Goal: Check status: Check status

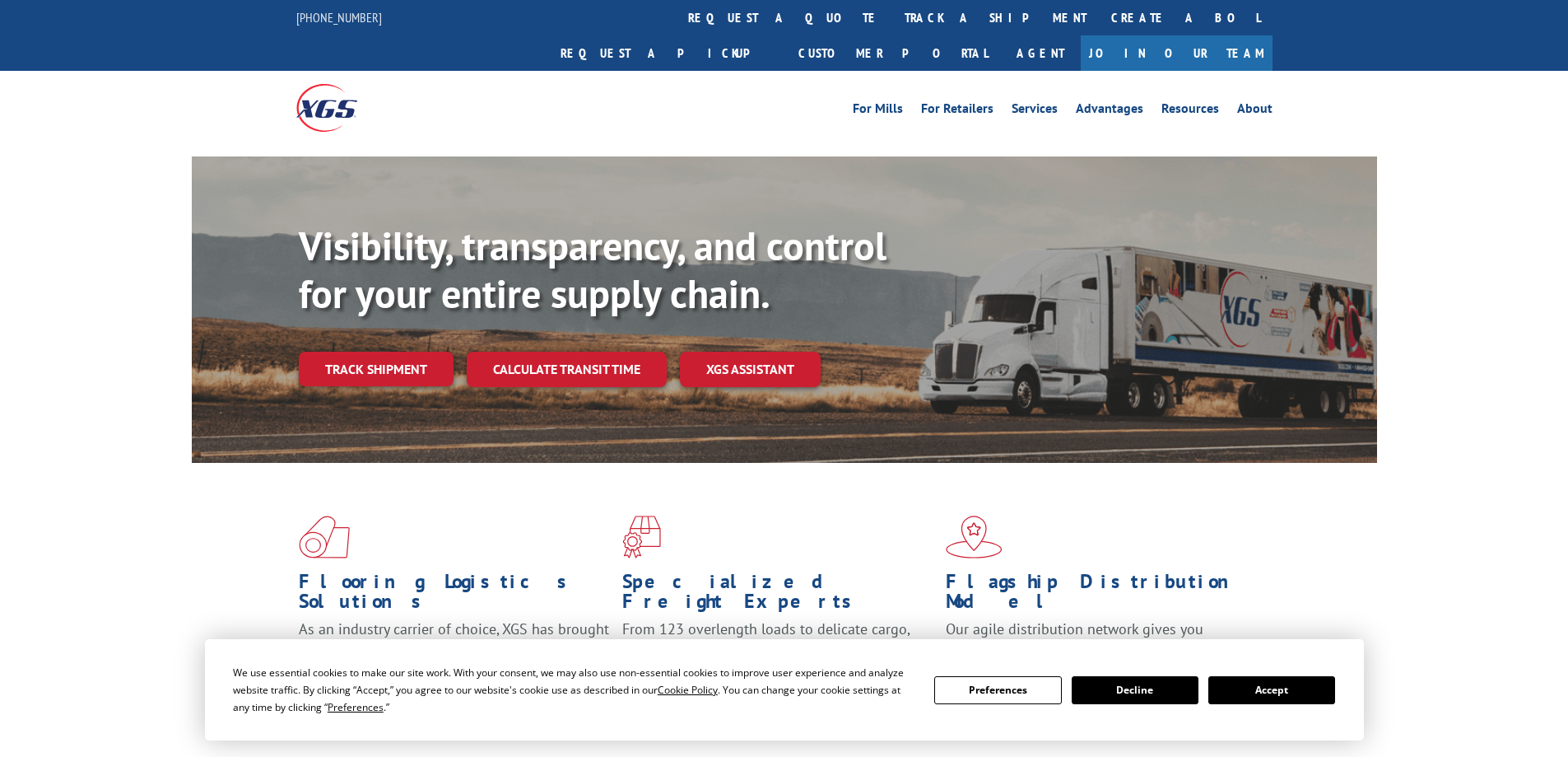
click at [1267, 684] on button "Accept" at bounding box center [1272, 689] width 127 height 28
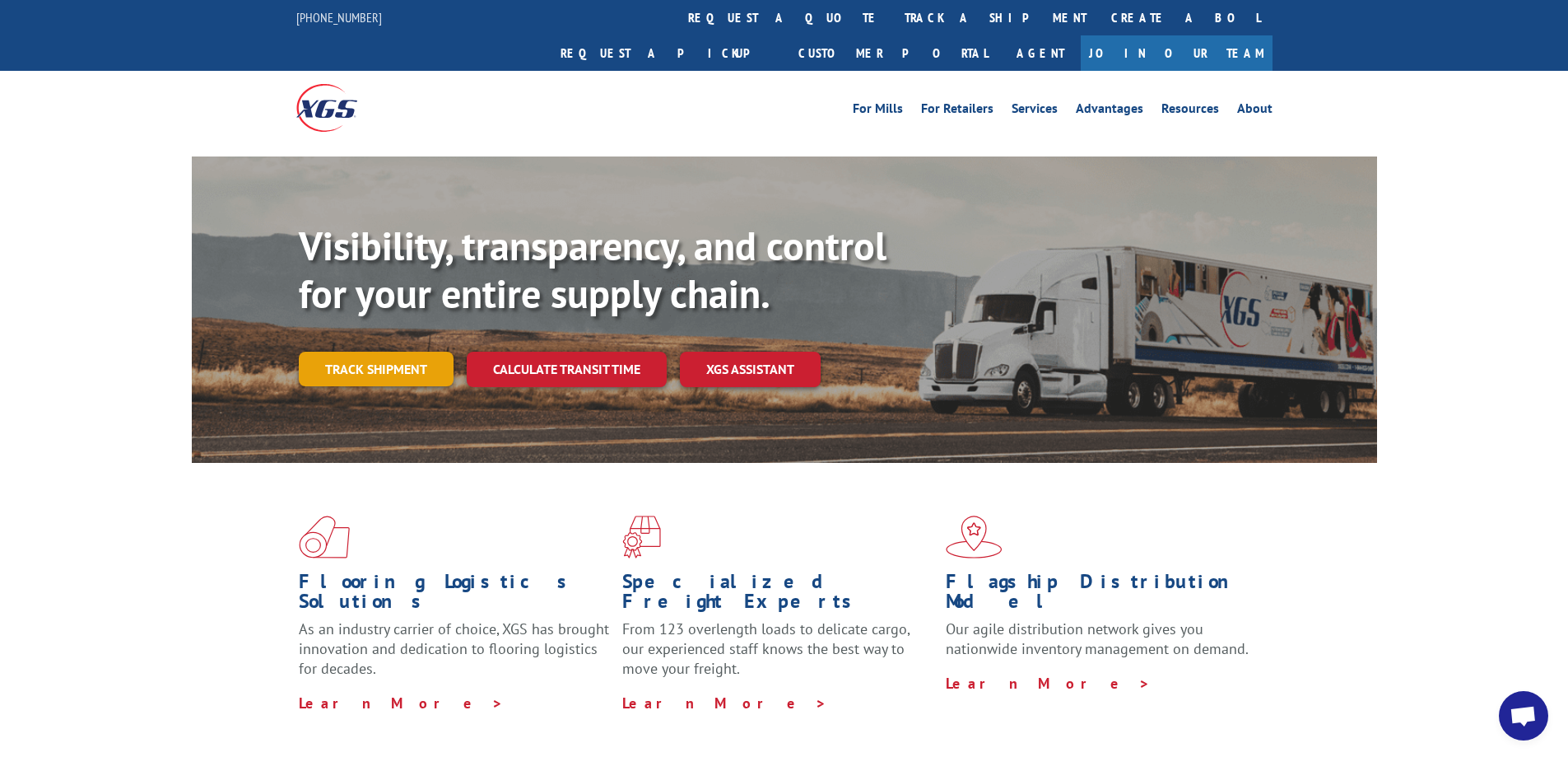
click at [383, 351] on link "Track shipment" at bounding box center [376, 368] width 155 height 35
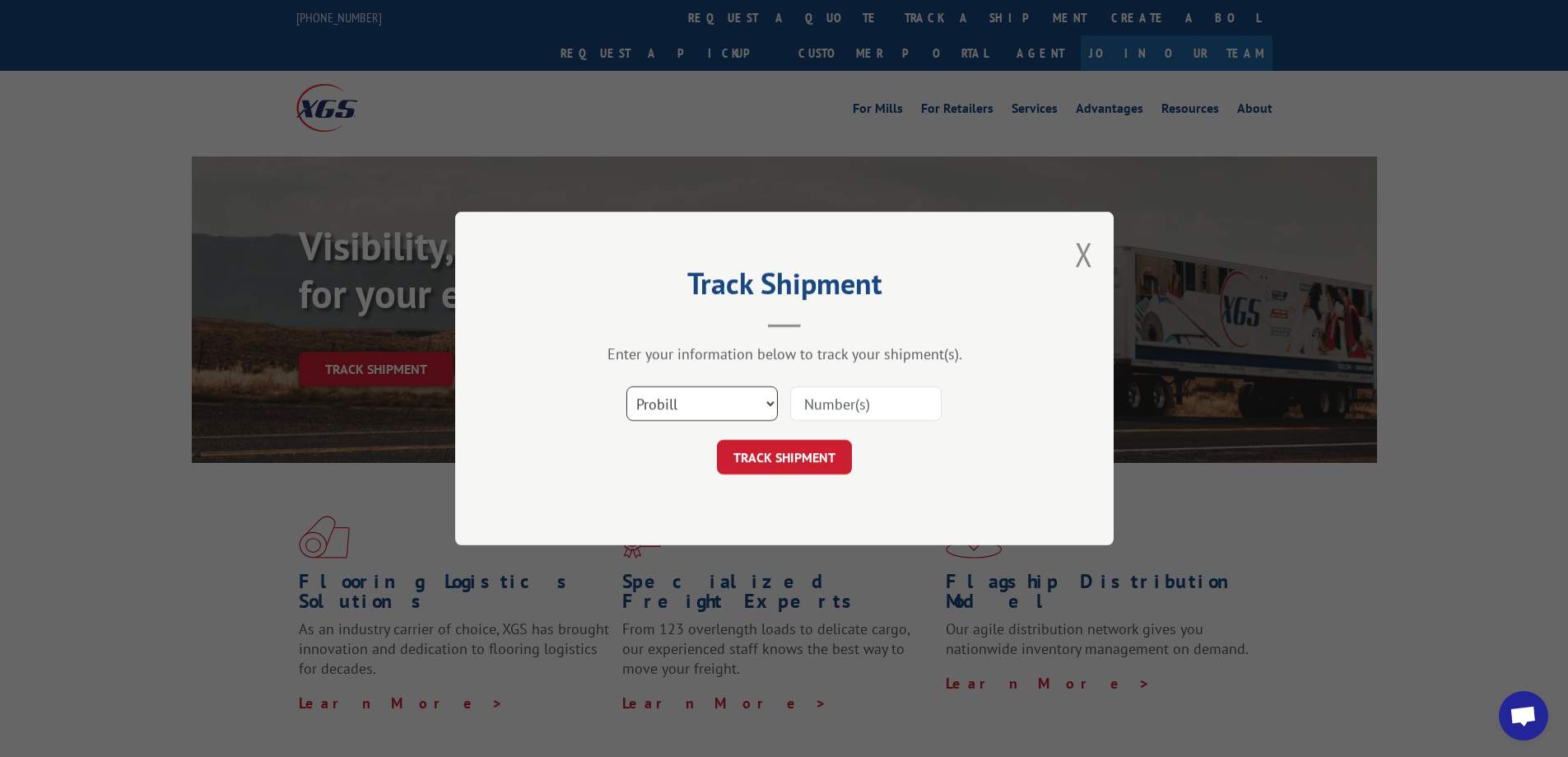
click at [673, 401] on select "Select category... Probill BOL PO" at bounding box center [702, 403] width 152 height 35
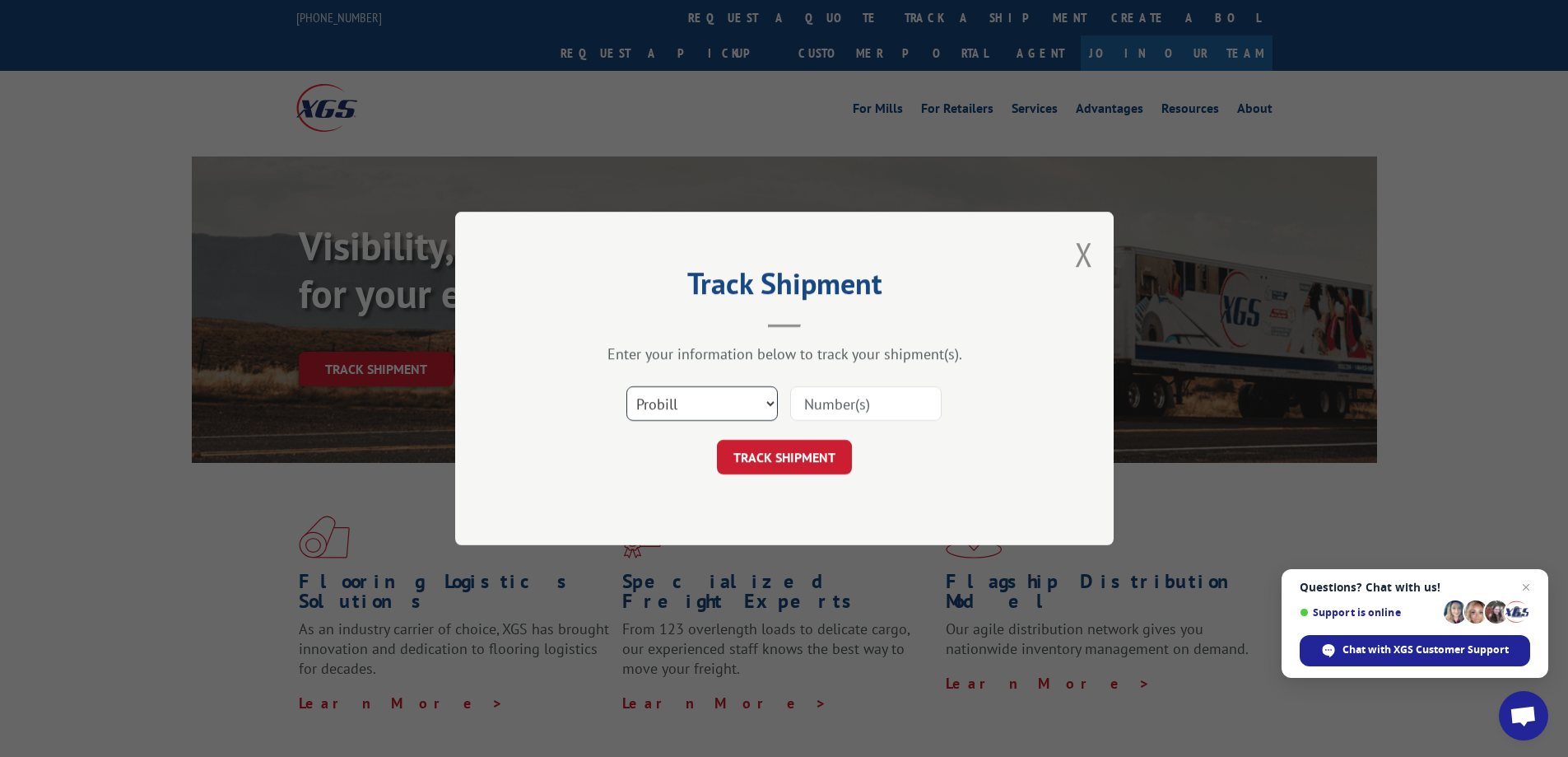
select select "bol"
click at [627, 386] on select "Select category... Probill BOL PO" at bounding box center [702, 403] width 152 height 35
click at [814, 400] on input at bounding box center [865, 403] width 152 height 35
paste input "5474697"
type input "5474697"
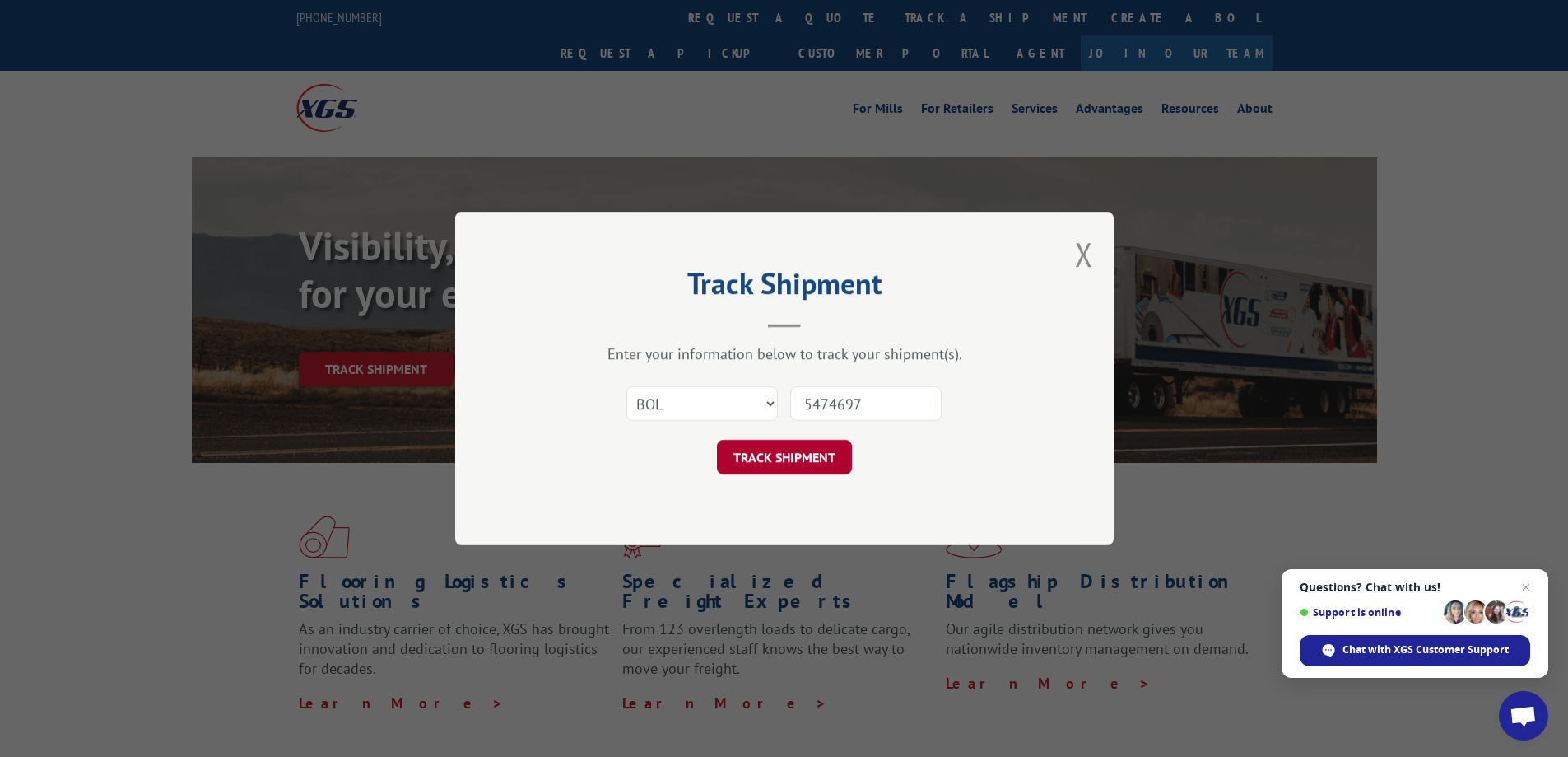
click at [787, 460] on button "TRACK SHIPMENT" at bounding box center [784, 456] width 135 height 35
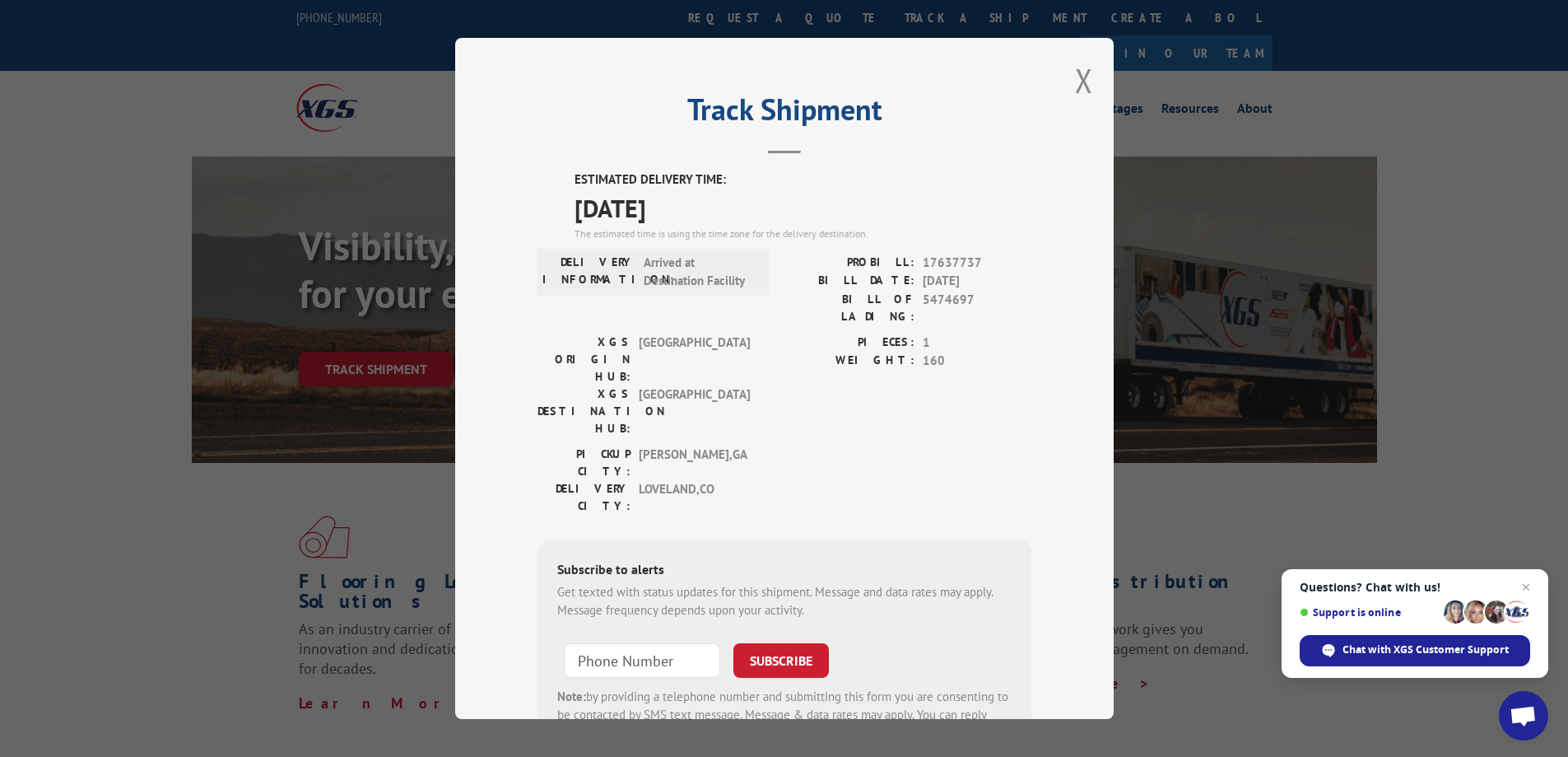
drag, startPoint x: 704, startPoint y: 208, endPoint x: 568, endPoint y: 174, distance: 140.2
click at [575, 174] on div "ESTIMATED DELIVERY TIME: 10/03/2025 The estimated time is using the time zone f…" at bounding box center [803, 206] width 457 height 71
click at [1076, 75] on button "Close modal" at bounding box center [1084, 80] width 18 height 44
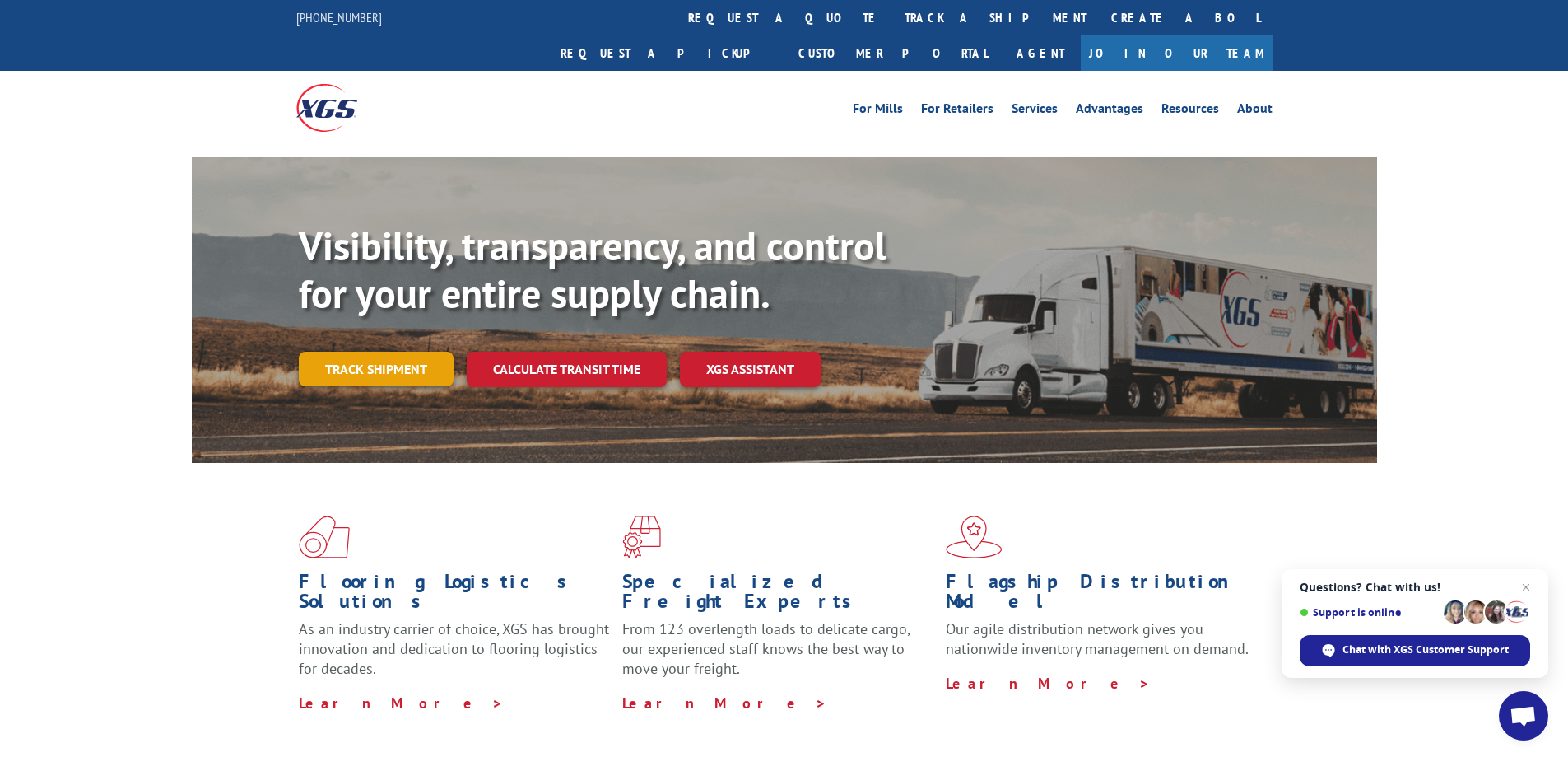
click at [345, 351] on link "Track shipment" at bounding box center [376, 368] width 155 height 35
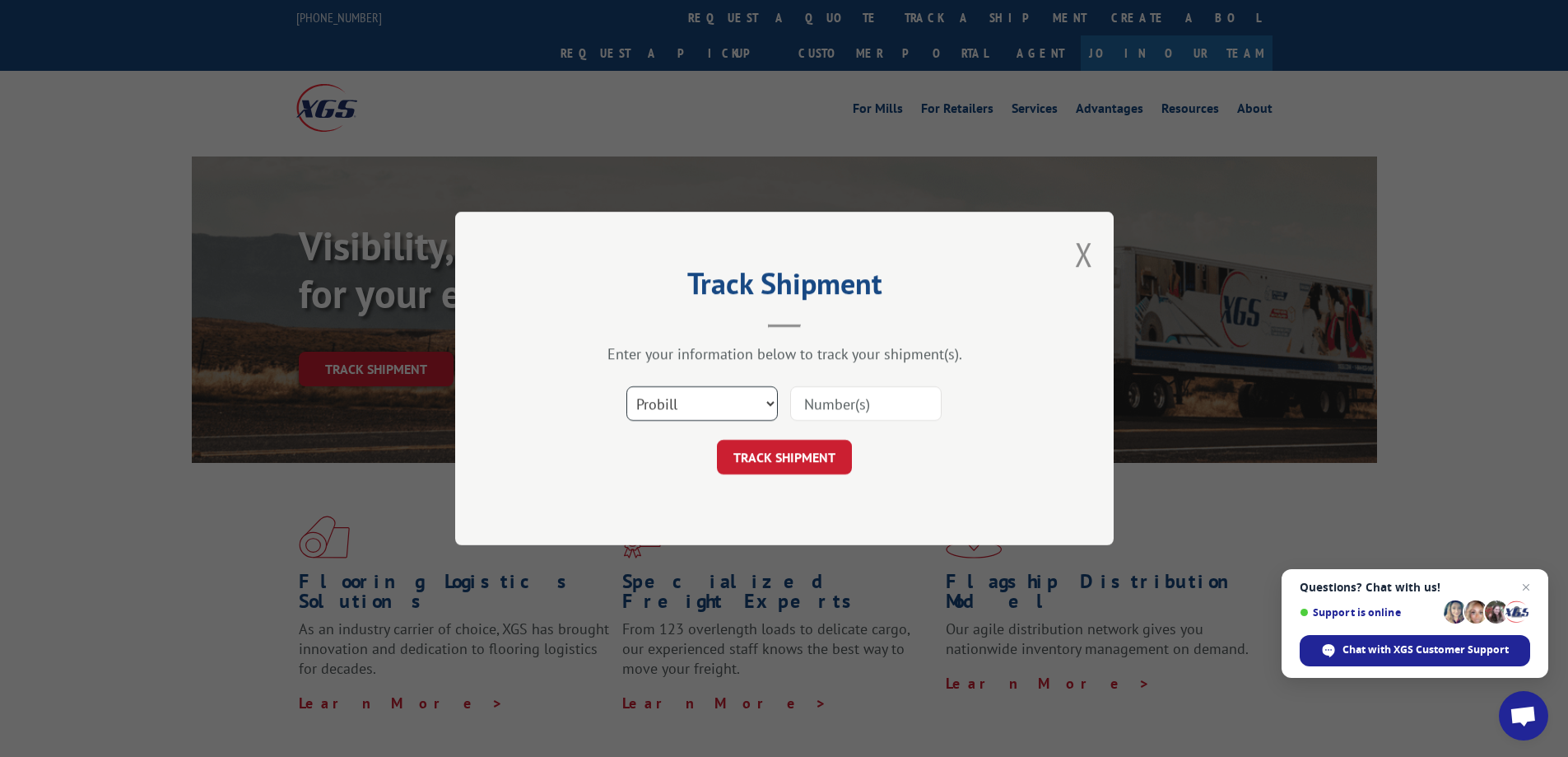
click at [706, 412] on select "Select category... Probill BOL PO" at bounding box center [702, 403] width 152 height 35
select select "bol"
click at [627, 386] on select "Select category... Probill BOL PO" at bounding box center [702, 403] width 152 height 35
click at [835, 404] on input at bounding box center [865, 403] width 152 height 35
paste input "470390"
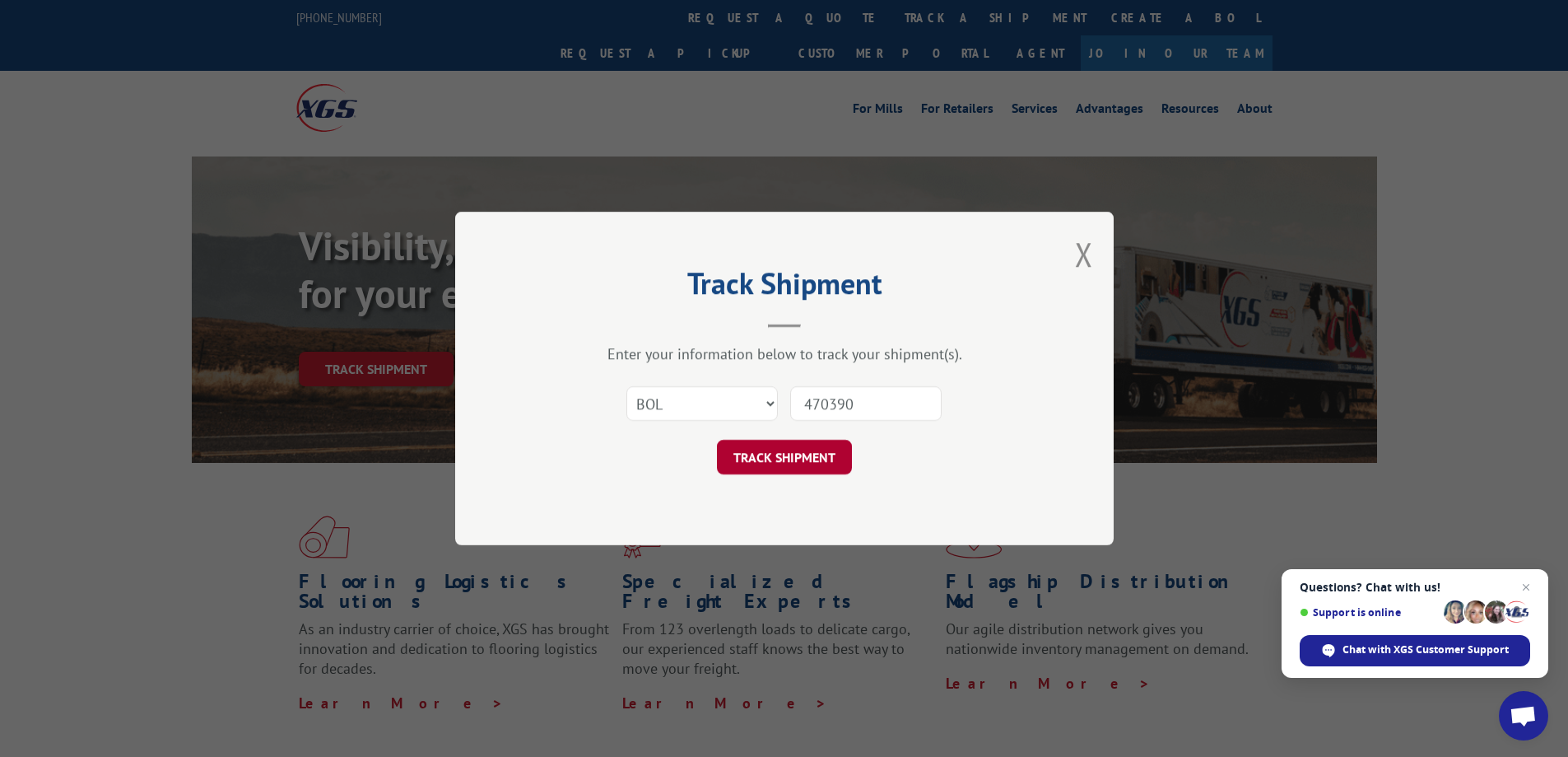
type input "470390"
click at [769, 456] on button "TRACK SHIPMENT" at bounding box center [784, 456] width 135 height 35
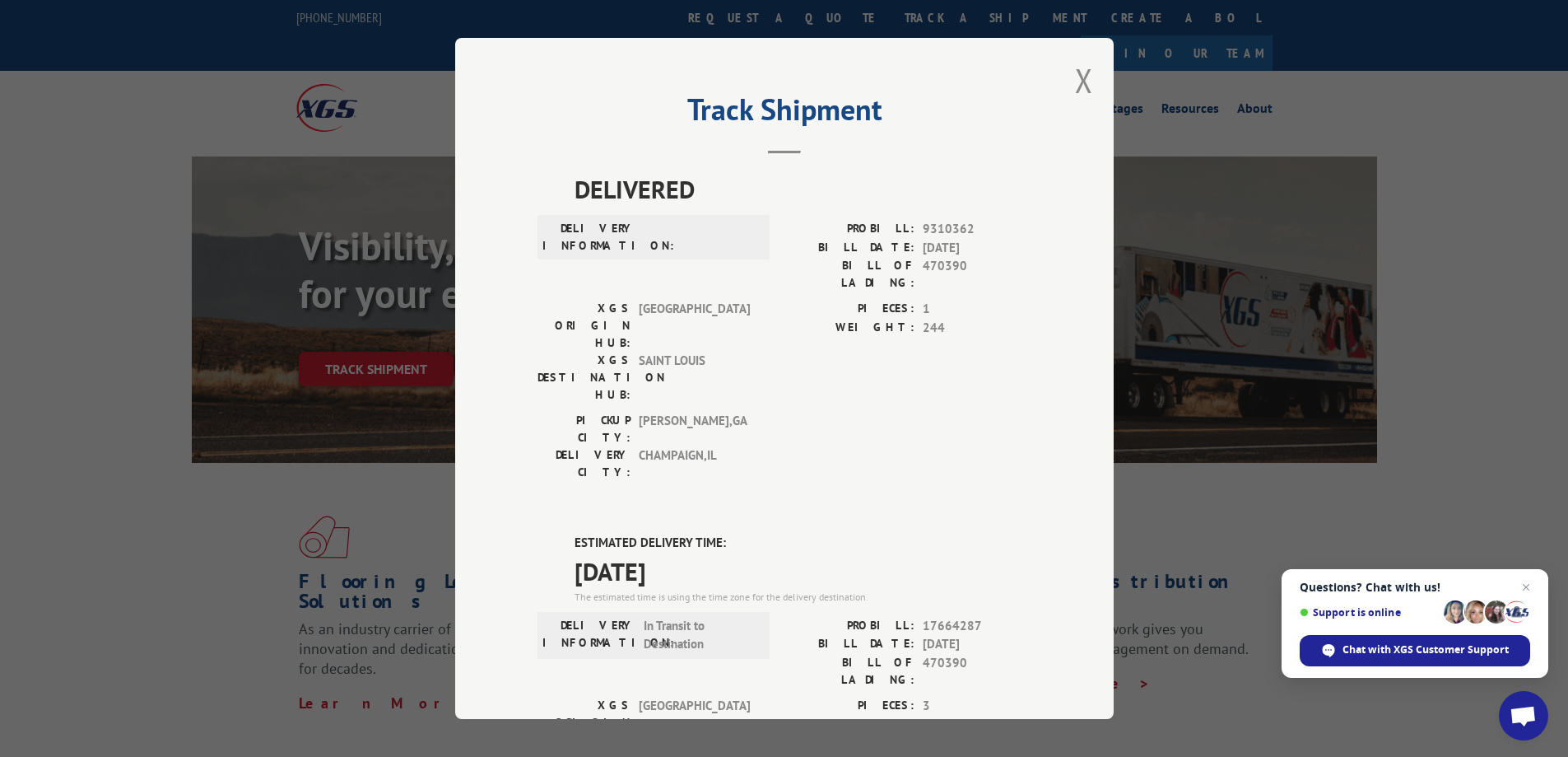
drag, startPoint x: 703, startPoint y: 479, endPoint x: 558, endPoint y: 451, distance: 147.7
copy div "ESTIMATED DELIVERY TIME: 10/03/2025"
drag, startPoint x: 960, startPoint y: 562, endPoint x: 914, endPoint y: 566, distance: 46.2
click at [914, 654] on div "BILL OF LADING: 470390" at bounding box center [908, 671] width 247 height 35
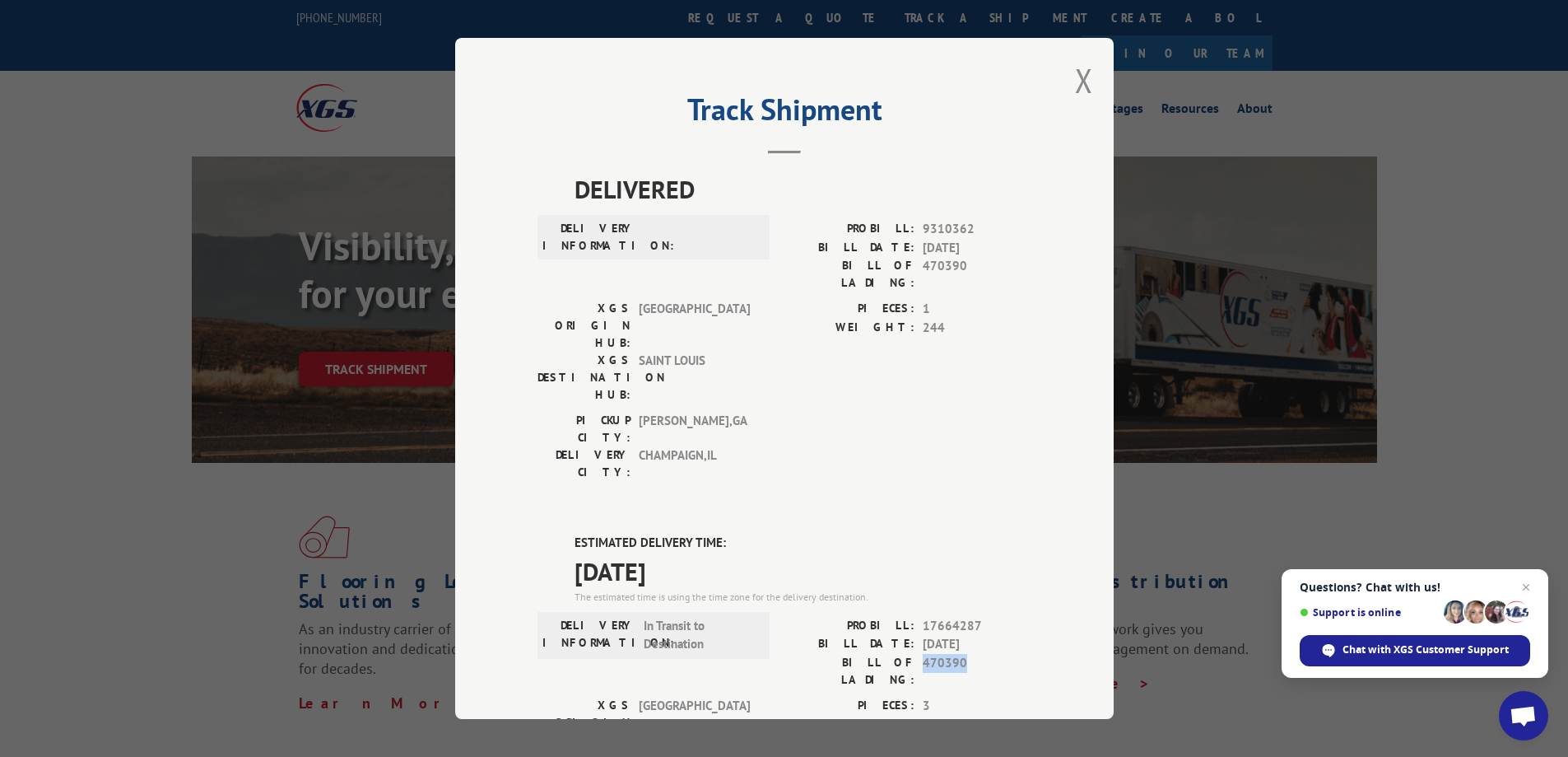
copy span "470390"
click at [1078, 82] on button "Close modal" at bounding box center [1084, 80] width 18 height 44
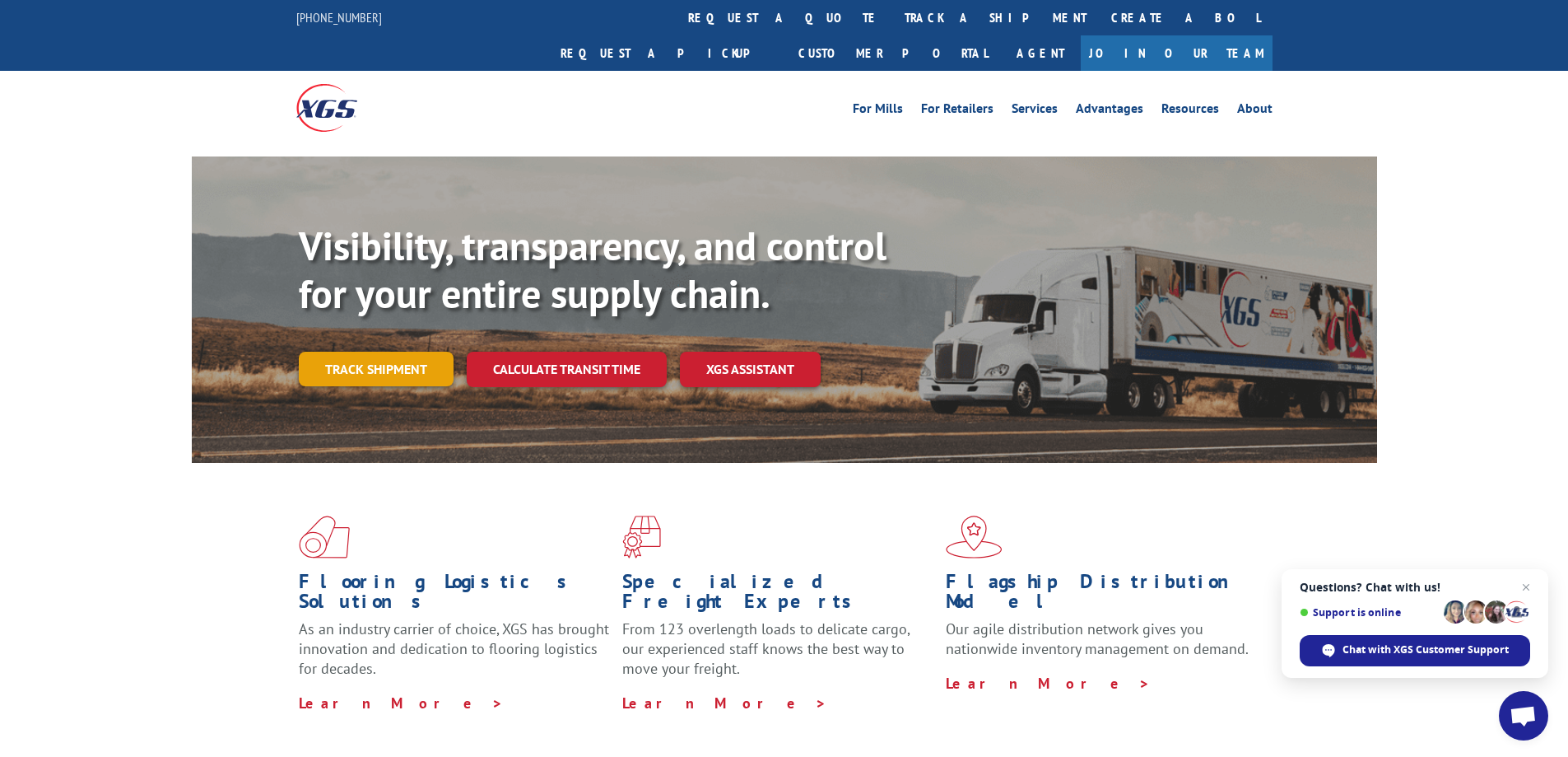
click at [385, 351] on link "Track shipment" at bounding box center [376, 368] width 155 height 35
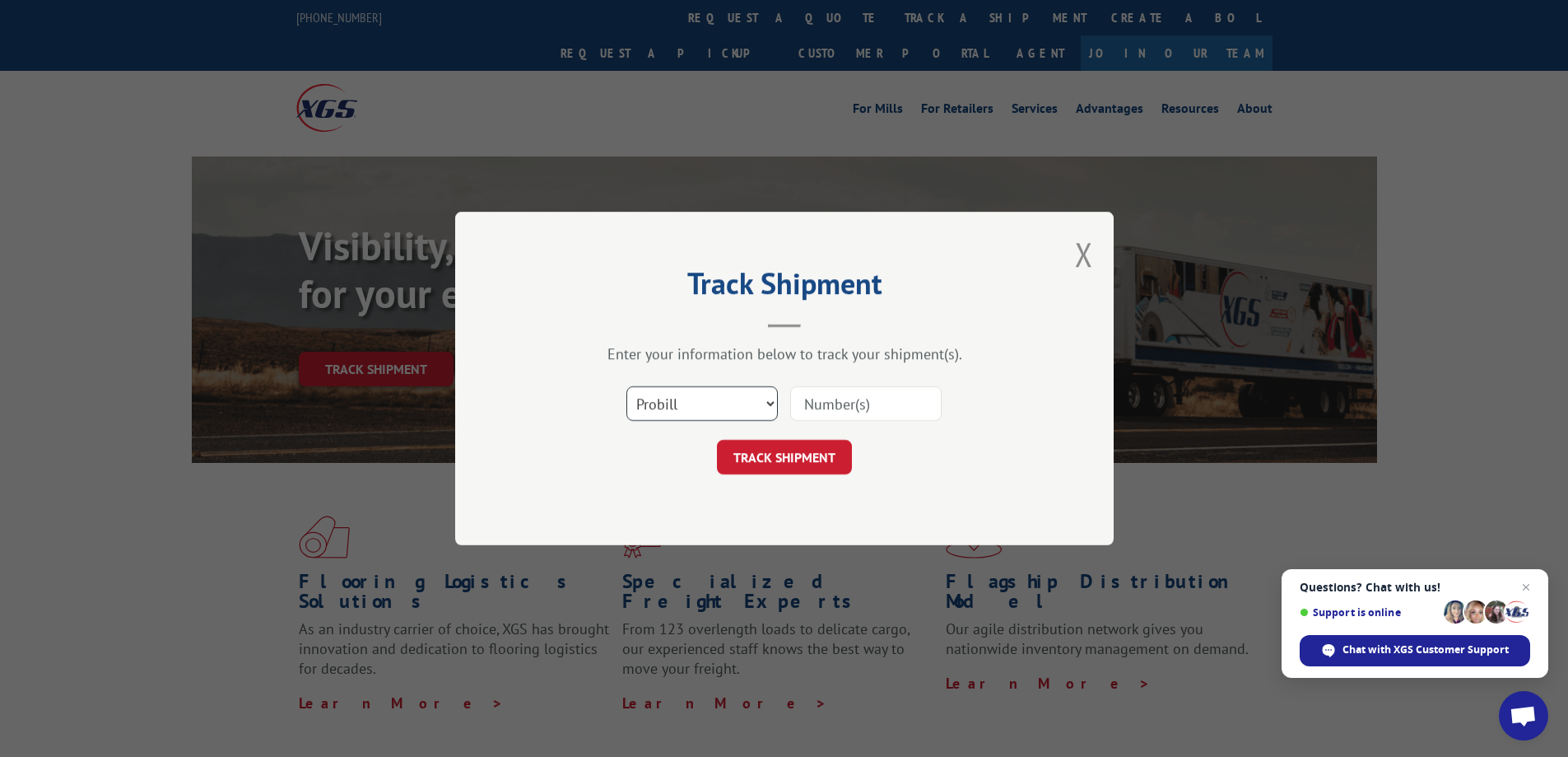
click at [731, 401] on select "Select category... Probill BOL PO" at bounding box center [702, 403] width 152 height 35
select select "bol"
click at [627, 386] on select "Select category... Probill BOL PO" at bounding box center [702, 403] width 152 height 35
click at [818, 398] on input at bounding box center [865, 403] width 152 height 35
paste input "470390"
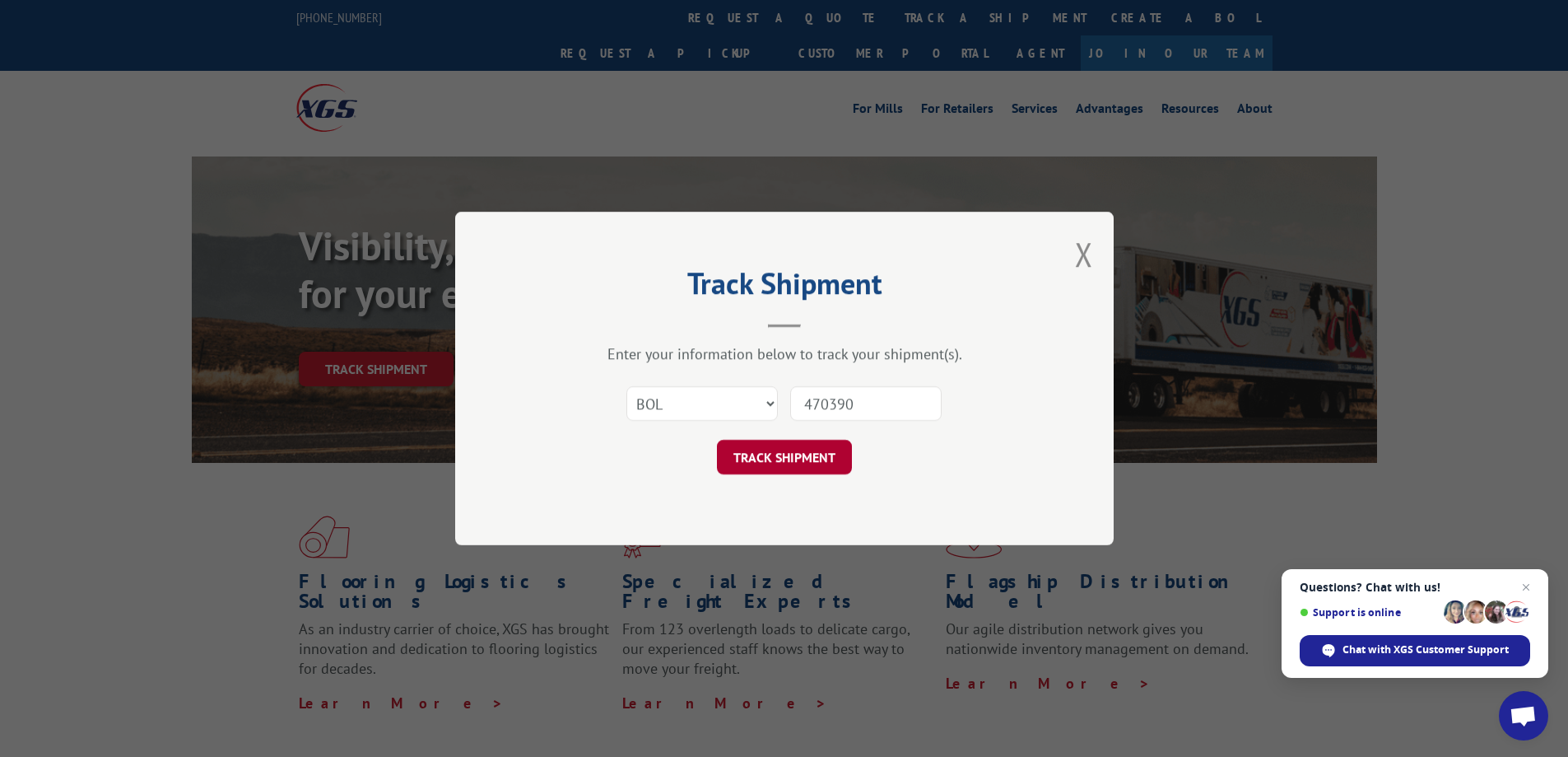
type input "470390"
click at [770, 445] on button "TRACK SHIPMENT" at bounding box center [784, 456] width 135 height 35
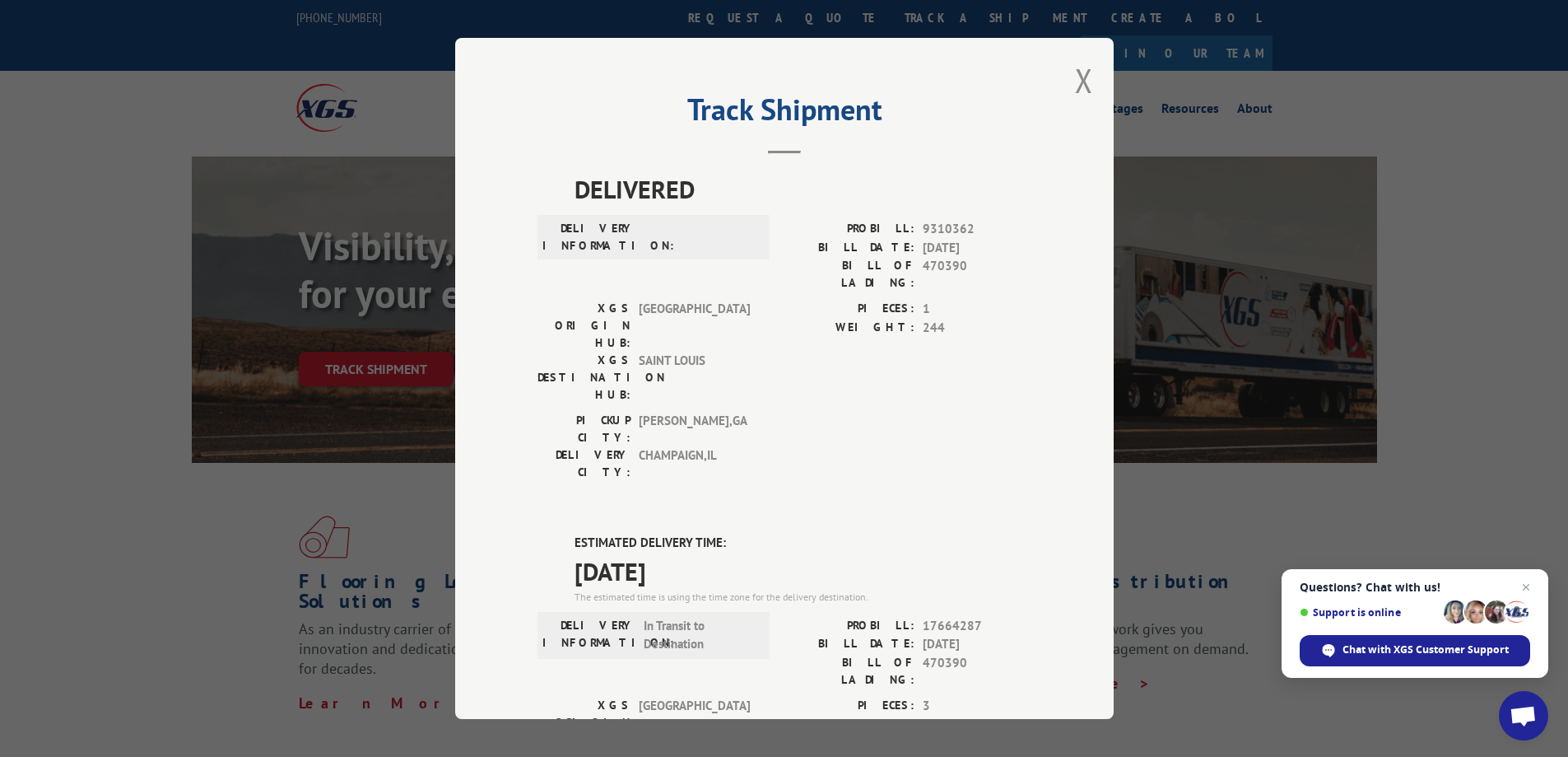
drag, startPoint x: 704, startPoint y: 470, endPoint x: 551, endPoint y: 444, distance: 155.2
copy div "ESTIMATED DELIVERY TIME: 10/03/2025"
drag, startPoint x: 963, startPoint y: 566, endPoint x: 918, endPoint y: 556, distance: 46.1
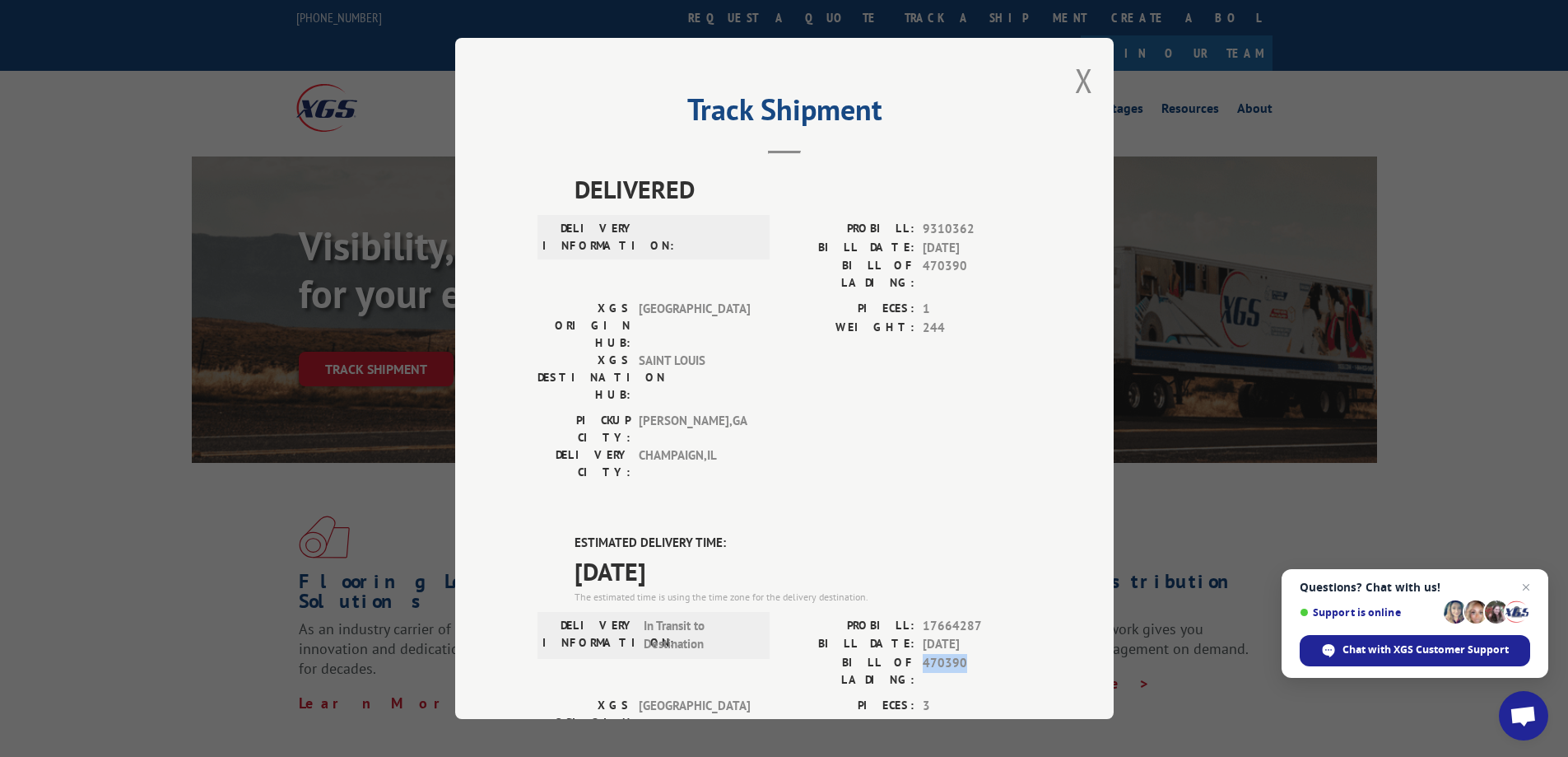
click at [923, 654] on span "470390" at bounding box center [977, 671] width 108 height 35
copy span "470390"
